Goal: Find specific page/section

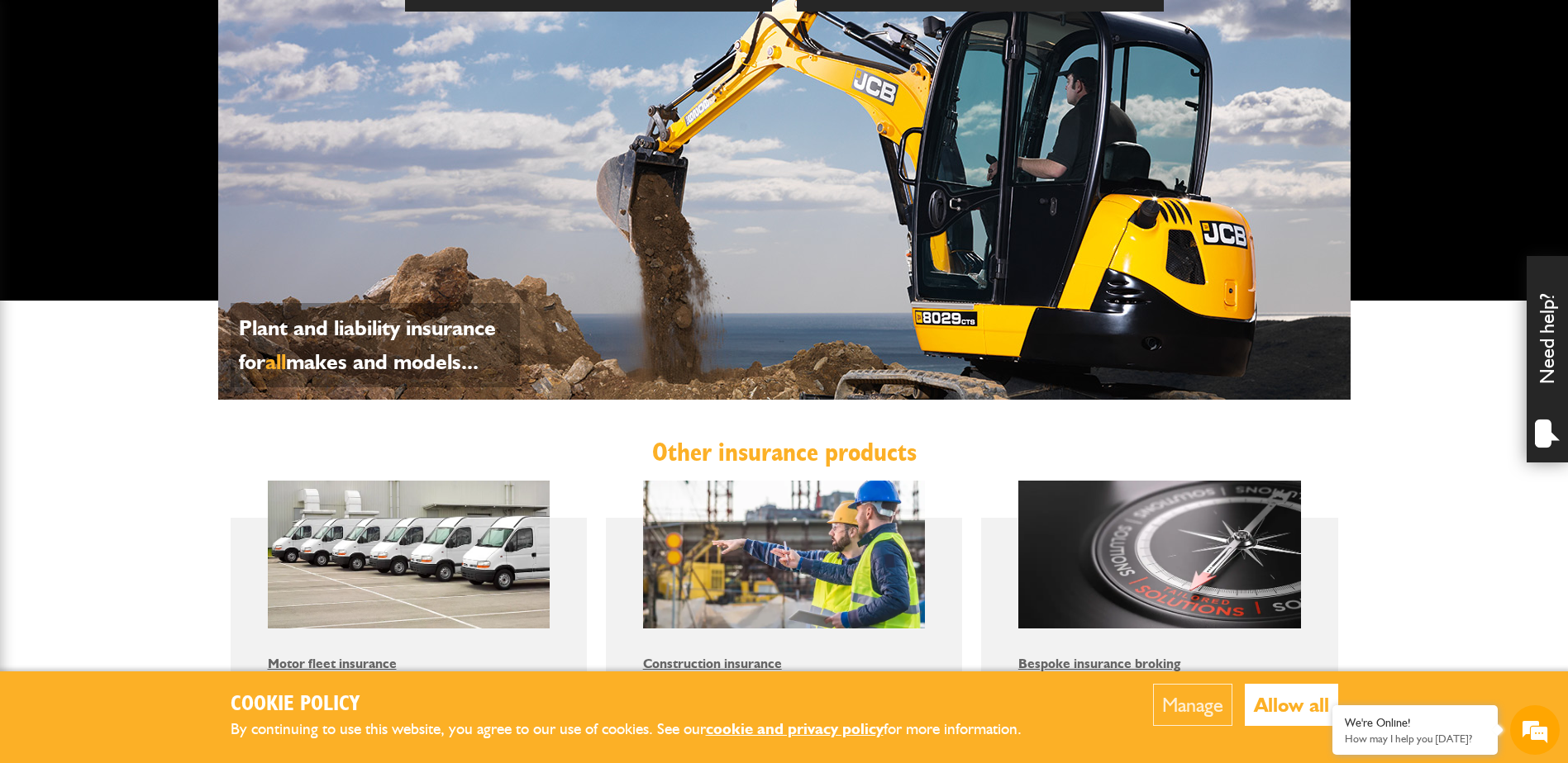
scroll to position [661, 0]
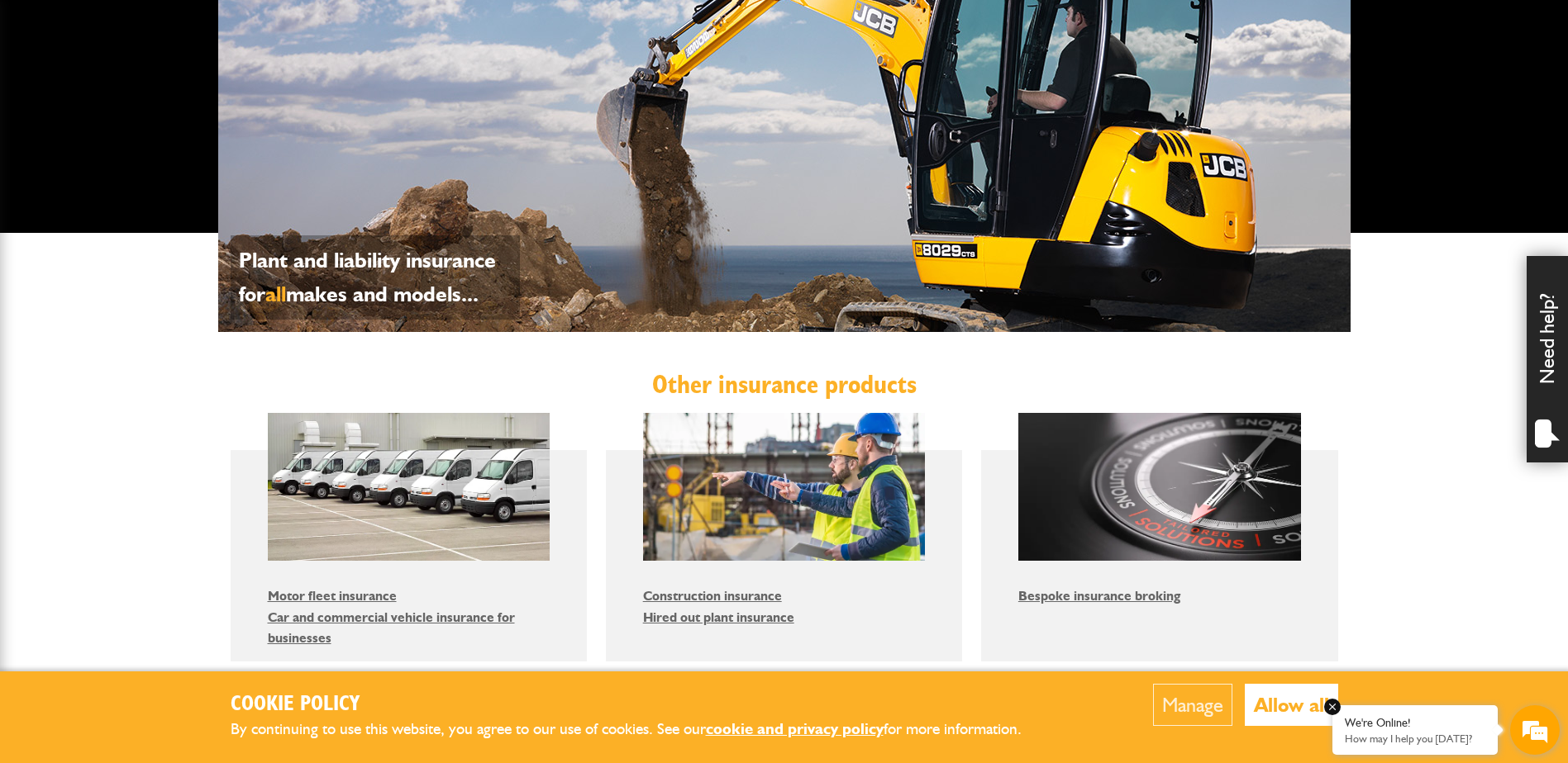
click at [1329, 708] on em at bounding box center [1331, 707] width 16 height 16
click at [1294, 705] on button "Allow all" at bounding box center [1292, 706] width 94 height 42
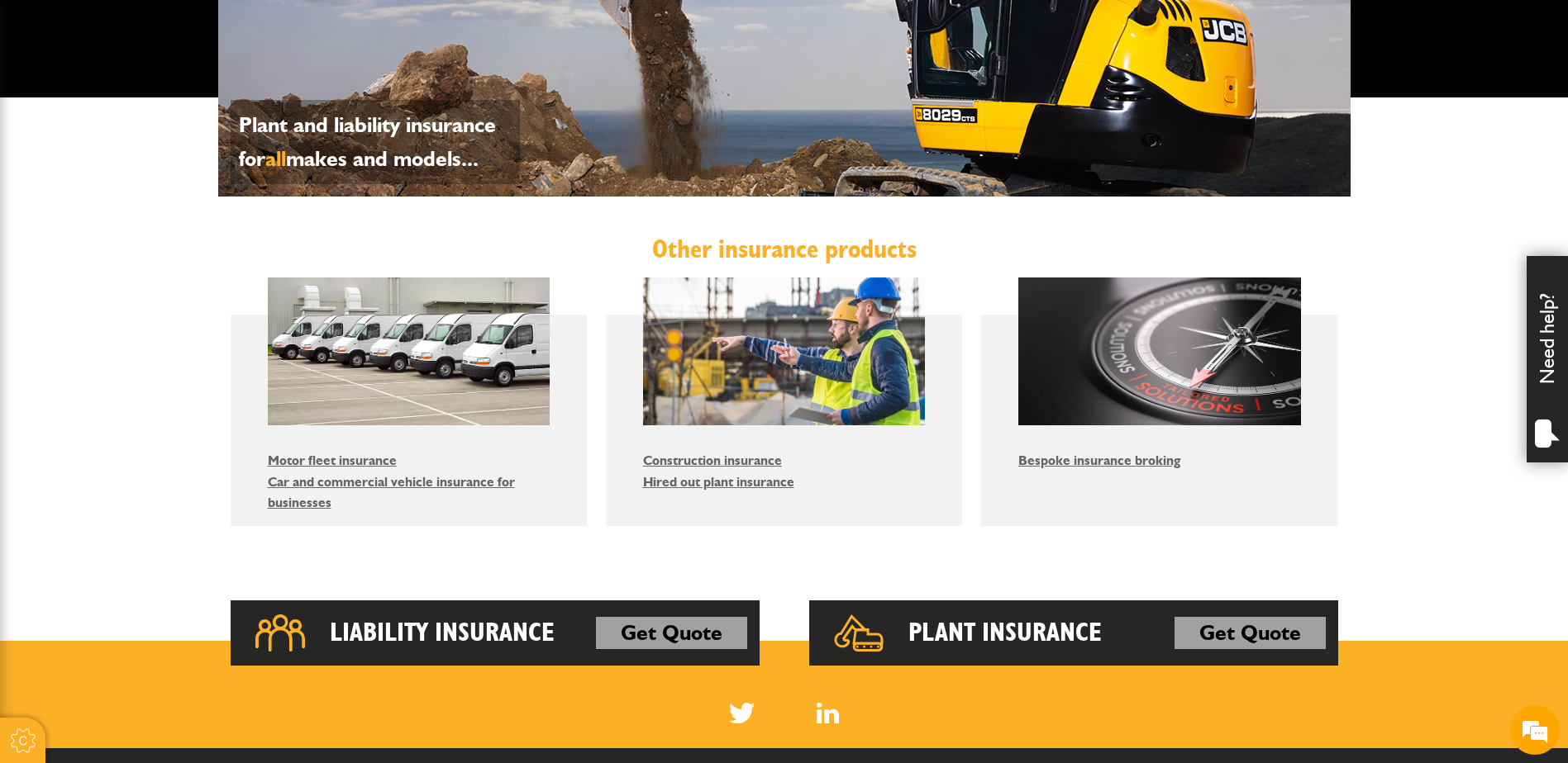
scroll to position [826, 0]
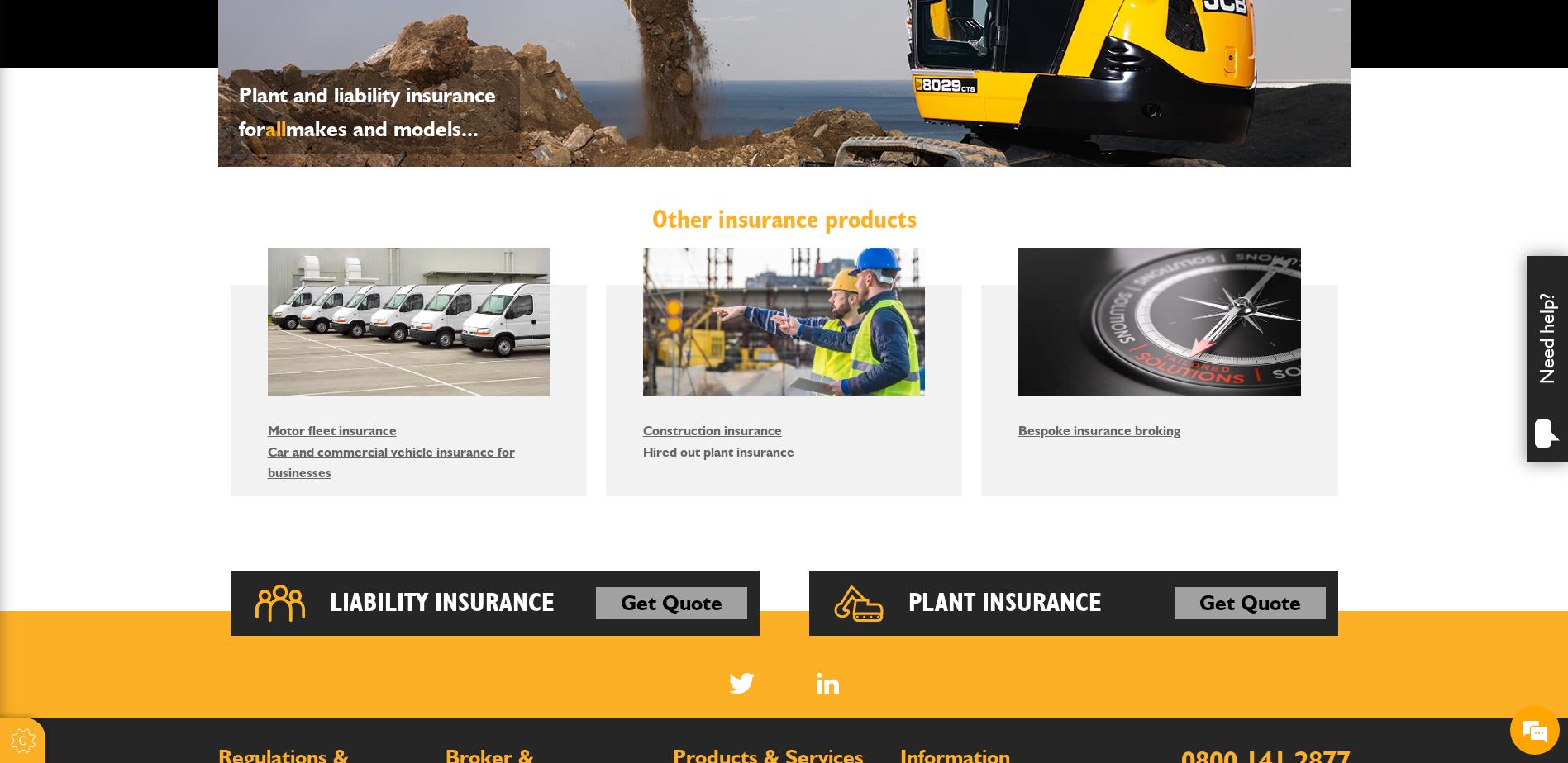
click at [709, 450] on link "Hired out plant insurance" at bounding box center [718, 452] width 151 height 15
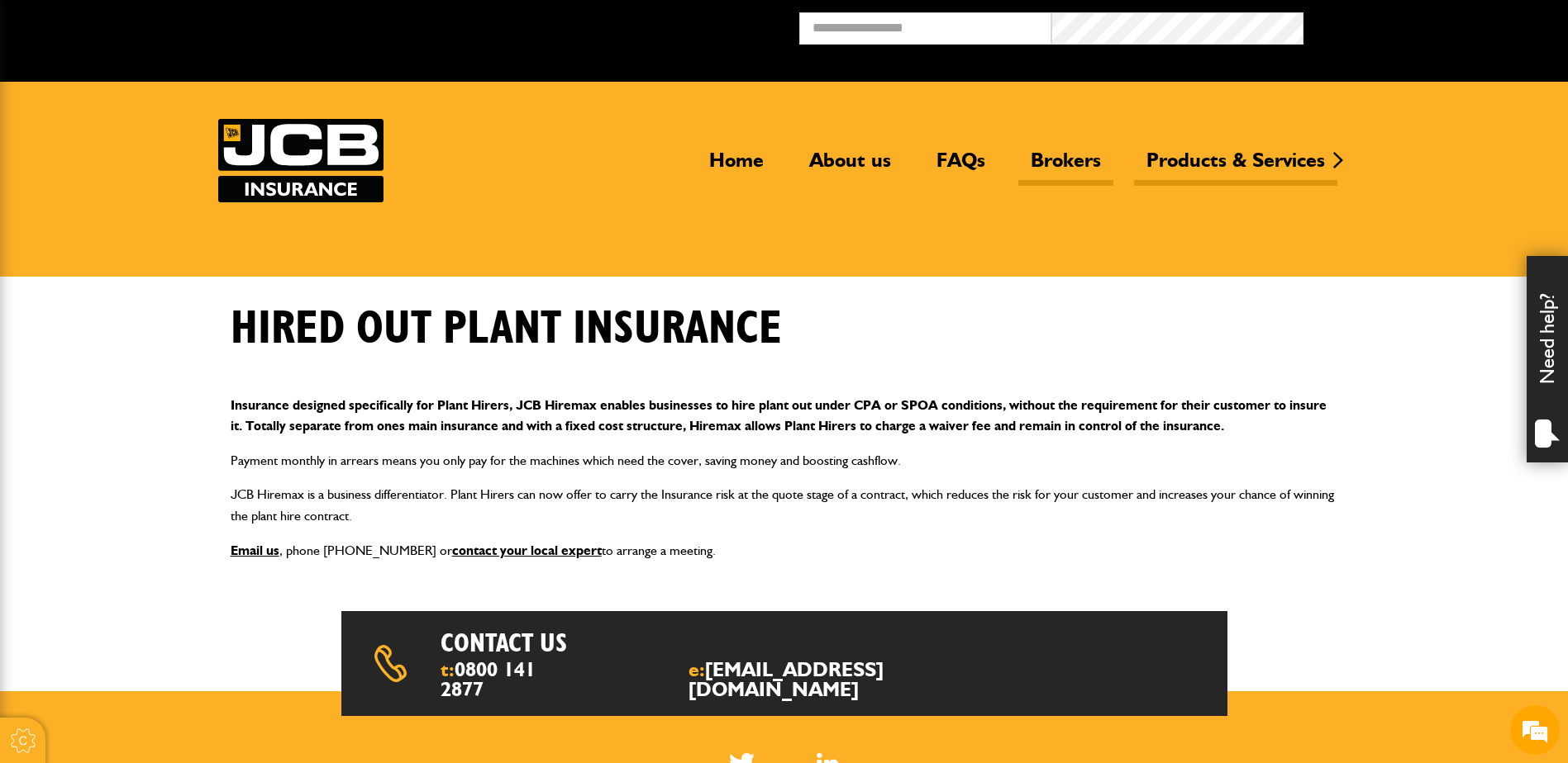
click at [1057, 156] on link "Brokers" at bounding box center [1065, 167] width 95 height 38
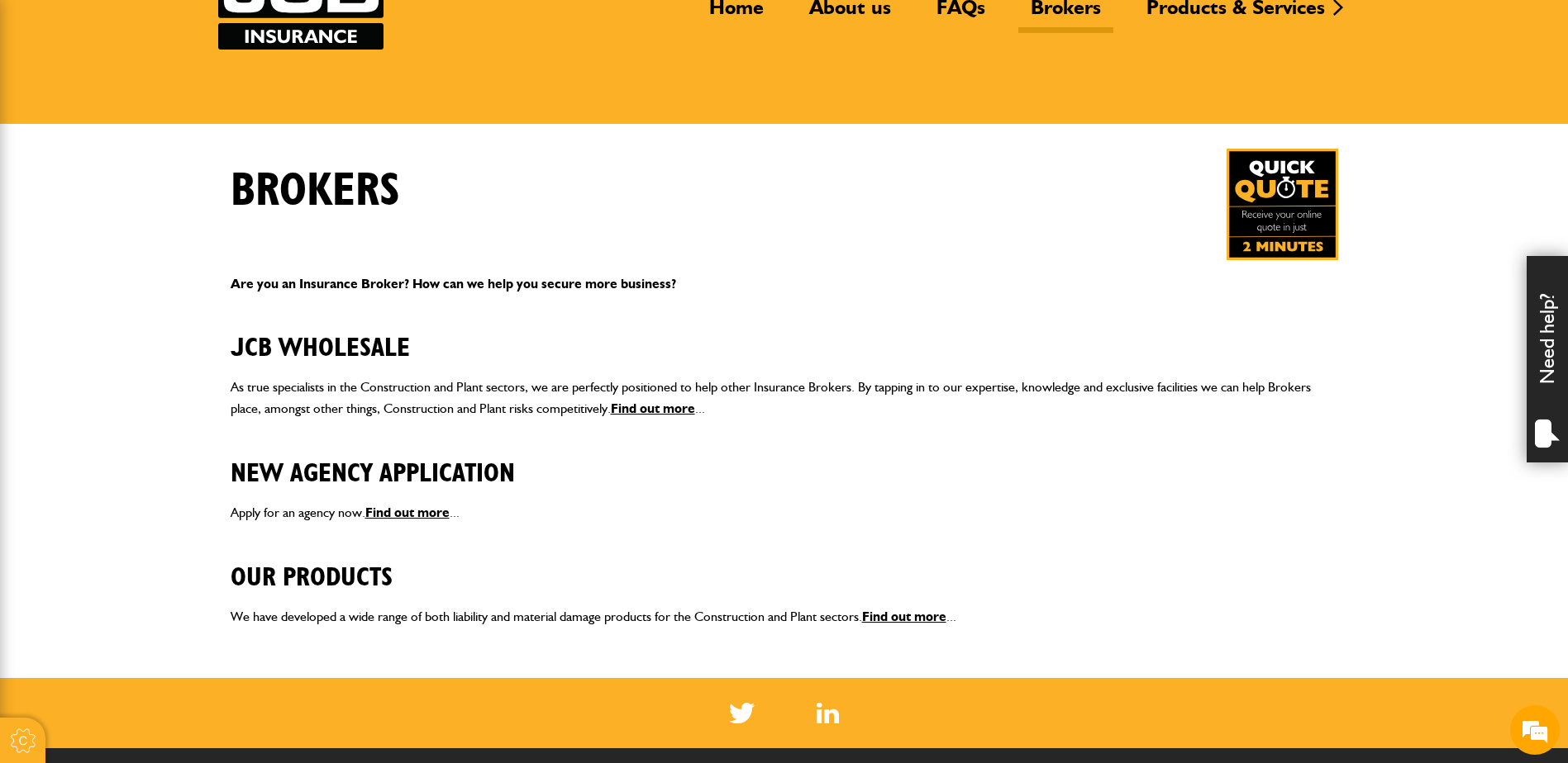
scroll to position [166, 0]
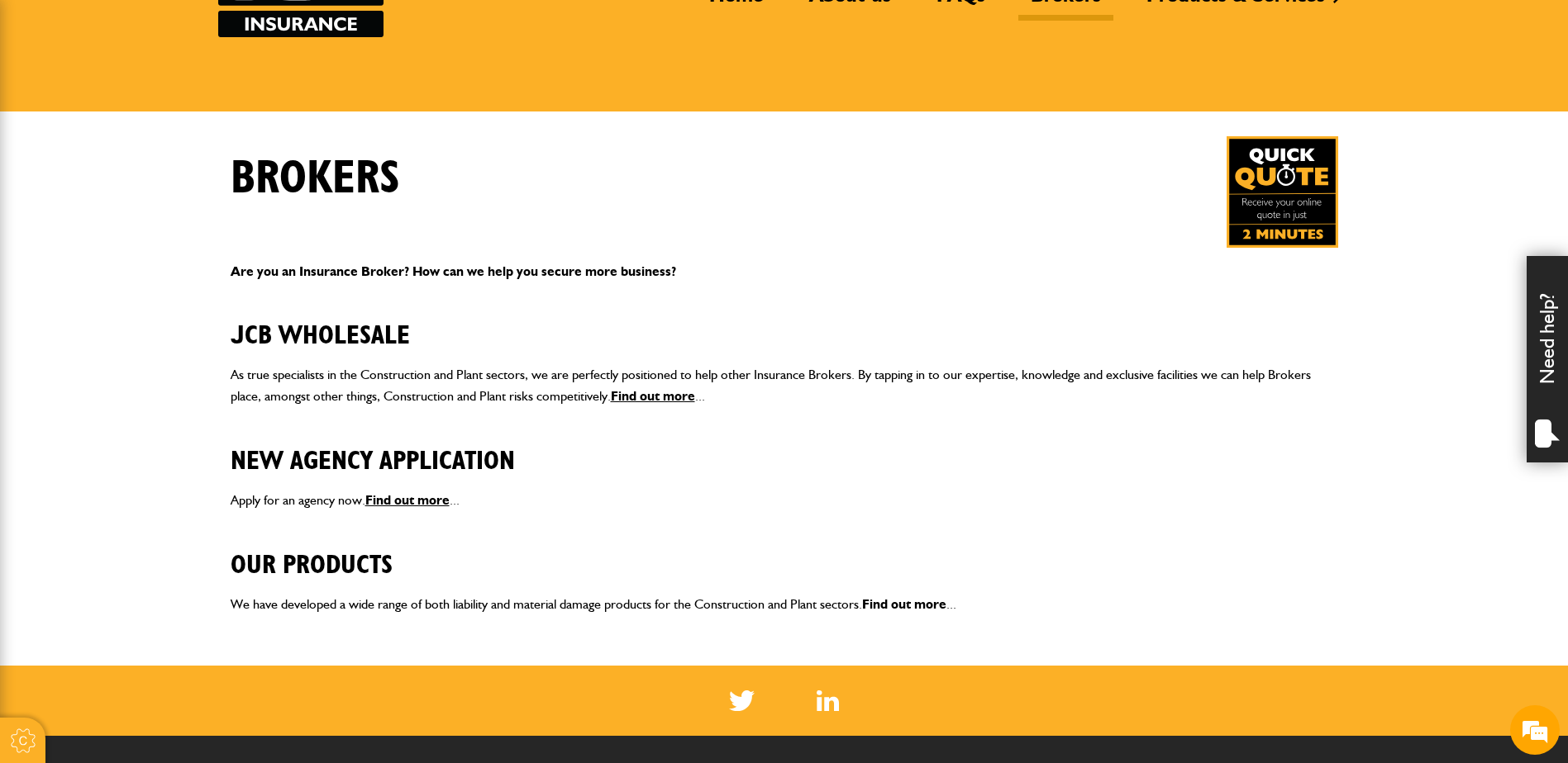
click at [915, 601] on link "Find out more" at bounding box center [904, 604] width 84 height 15
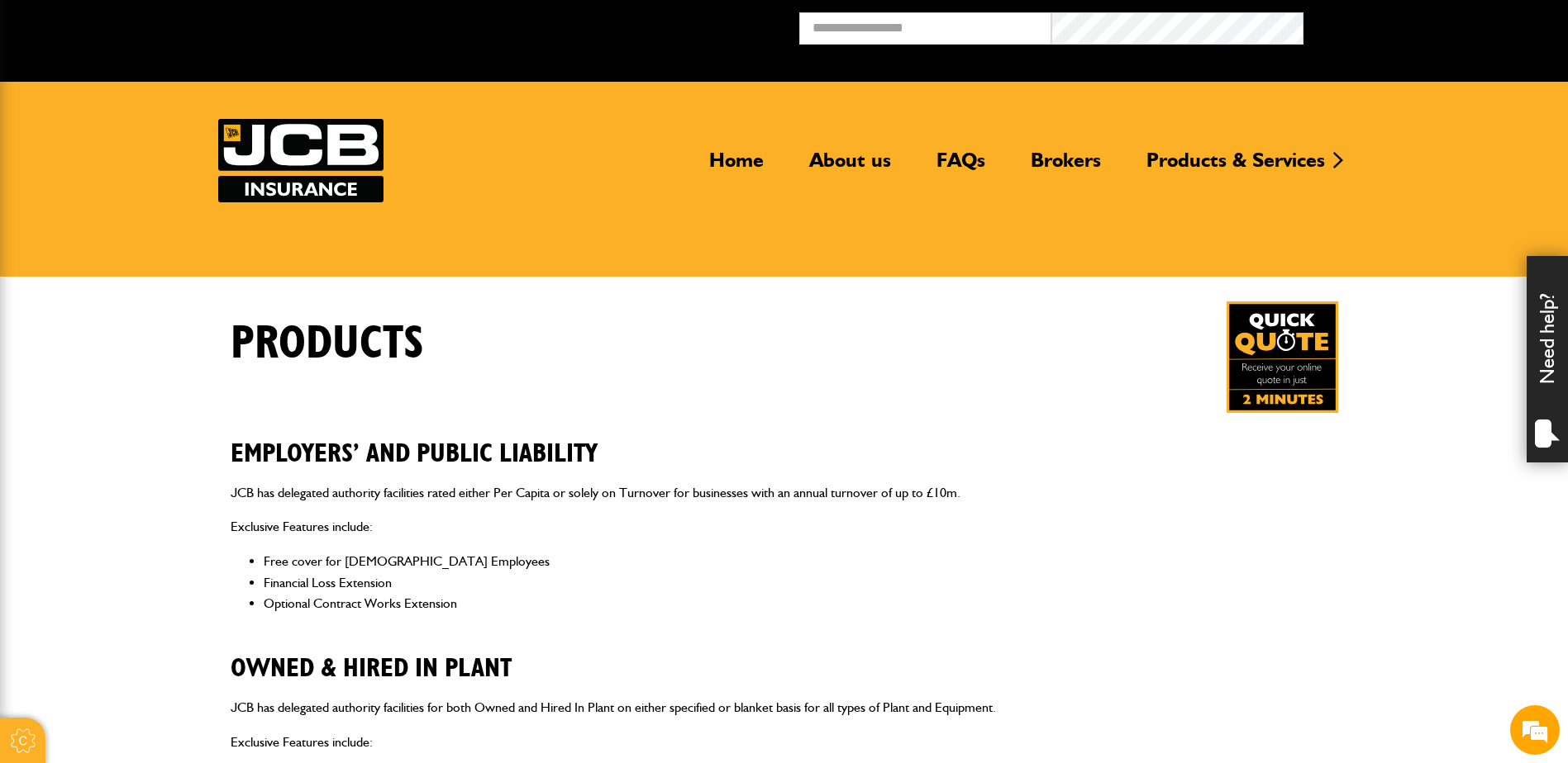
drag, startPoint x: 570, startPoint y: 341, endPoint x: 515, endPoint y: 238, distance: 116.8
click at [573, 334] on div "Products" at bounding box center [784, 357] width 1132 height 111
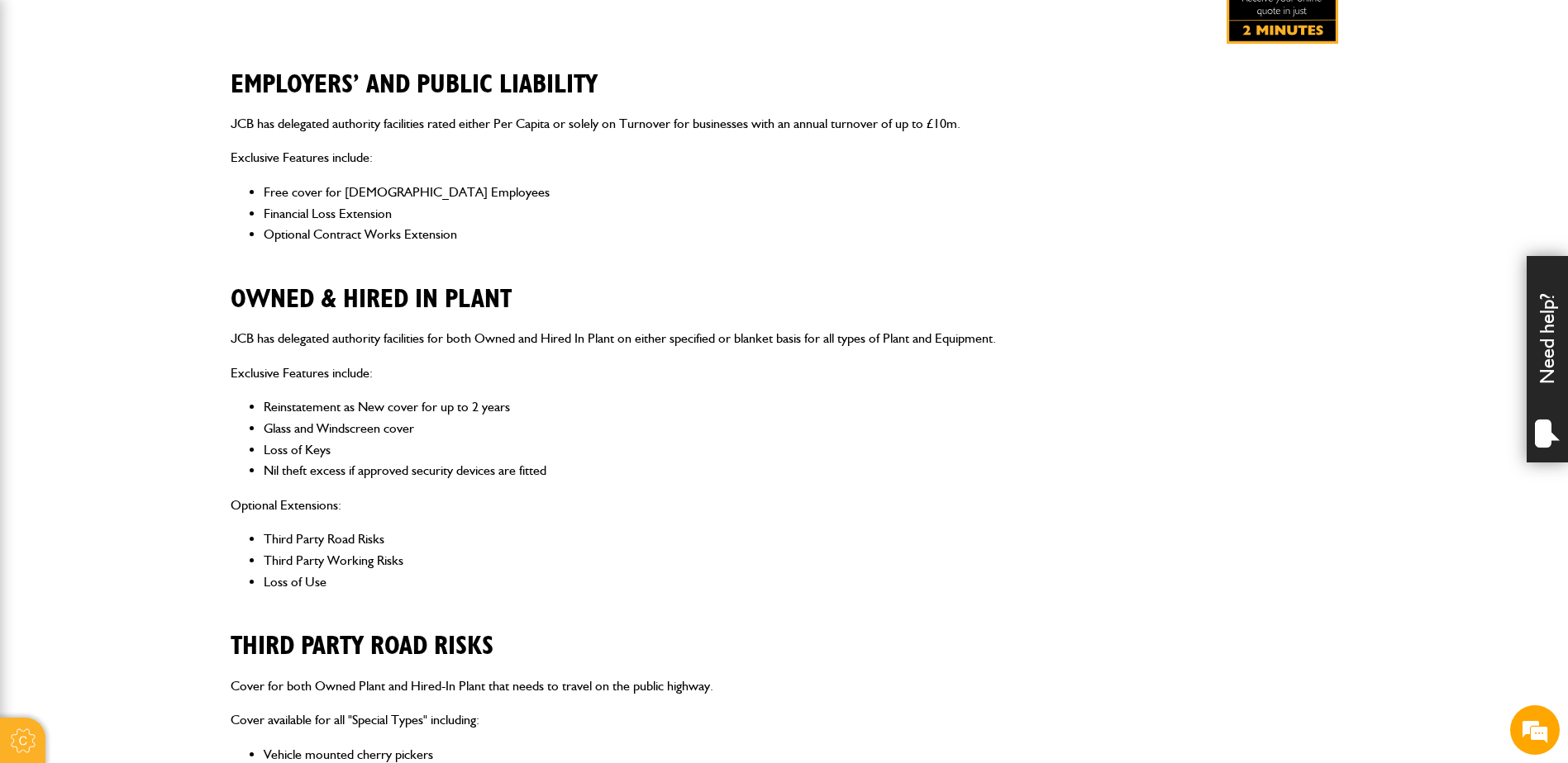
scroll to position [413, 0]
